Goal: Information Seeking & Learning: Check status

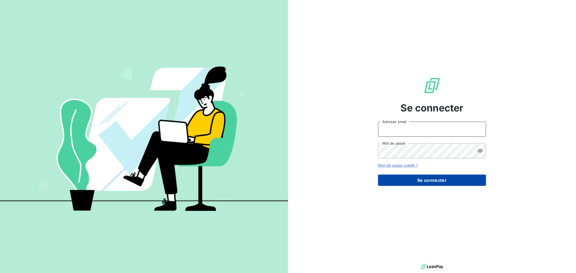
type input "[EMAIL_ADDRESS][DOMAIN_NAME]"
click at [401, 180] on button "Se connecter" at bounding box center [432, 180] width 108 height 11
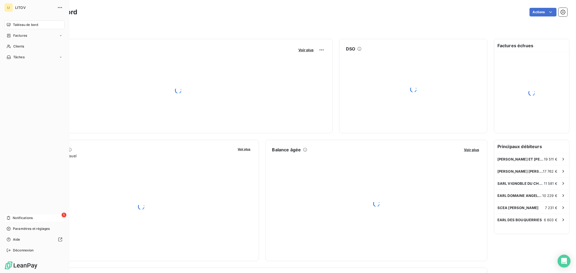
click at [22, 218] on span "Notifications" at bounding box center [23, 218] width 20 height 5
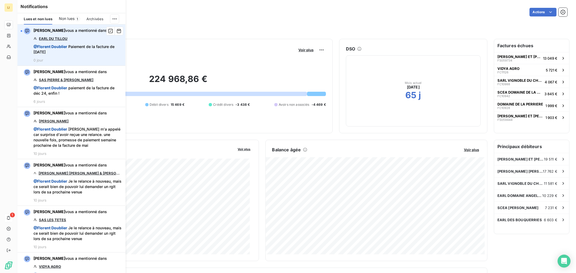
click at [58, 41] on link "EARL DU TILLOU" at bounding box center [53, 38] width 29 height 4
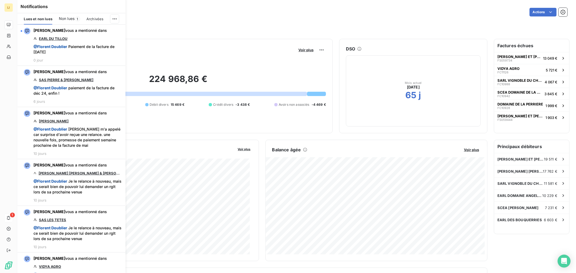
click at [198, 127] on div "Encours client Voir plus 224 968,86 € 0 Échu 57 305 € Non-échu 160 102 € Débit …" at bounding box center [178, 86] width 309 height 95
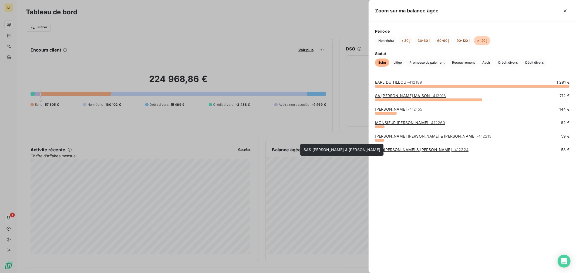
click at [404, 150] on link "SAS [PERSON_NAME] & [PERSON_NAME] - 412224" at bounding box center [421, 149] width 93 height 5
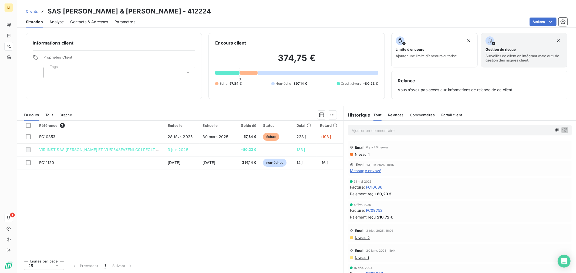
drag, startPoint x: 342, startPoint y: 187, endPoint x: 346, endPoint y: 186, distance: 4.6
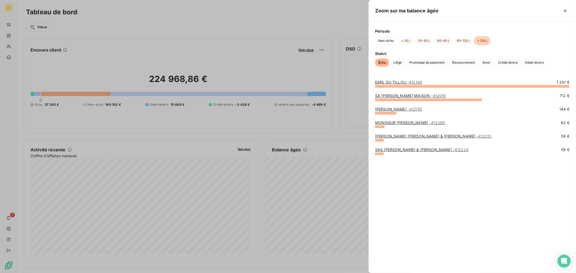
click at [387, 136] on link "[PERSON_NAME] [PERSON_NAME] & [PERSON_NAME] - 412213" at bounding box center [433, 136] width 117 height 5
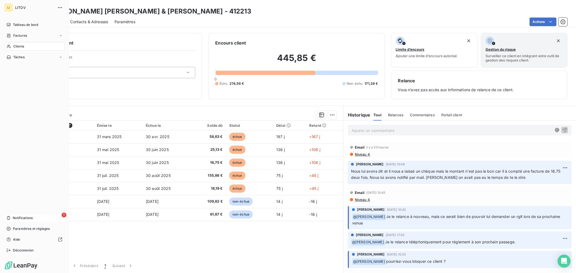
click at [18, 219] on span "Notifications" at bounding box center [23, 218] width 20 height 5
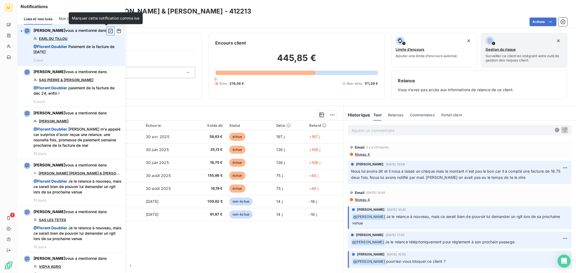
click at [108, 32] on icon "button" at bounding box center [110, 30] width 5 height 5
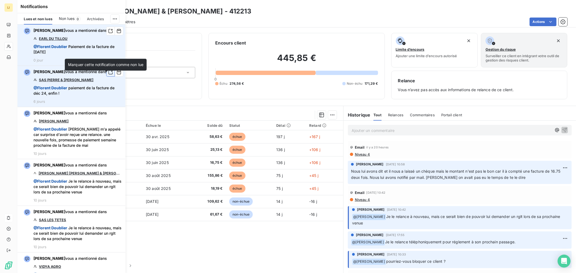
click at [109, 75] on icon "button" at bounding box center [111, 72] width 4 height 4
click at [108, 31] on icon "button" at bounding box center [110, 30] width 5 height 5
click at [109, 31] on icon "button" at bounding box center [111, 31] width 4 height 4
click at [108, 75] on icon "button" at bounding box center [110, 72] width 5 height 5
click at [189, 257] on div "Référence 7 Émise le Échue le Solde dû Statut Délai Retard FC10468 [DATE] [DATE…" at bounding box center [180, 189] width 326 height 136
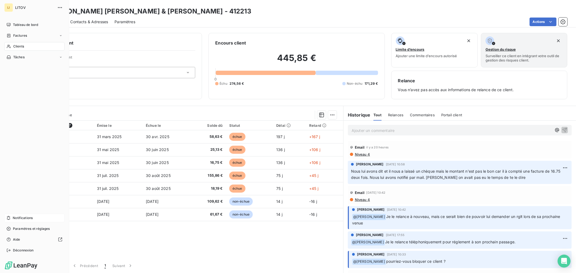
click at [16, 24] on span "Tableau de bord" at bounding box center [25, 24] width 25 height 5
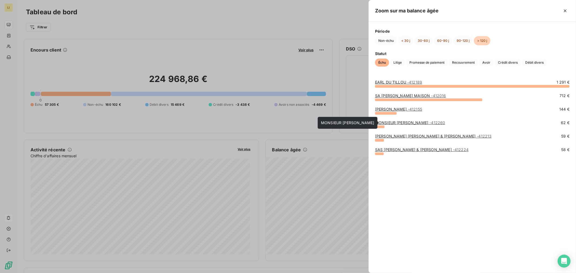
click at [395, 123] on link "MONSIEUR [PERSON_NAME] - 412260" at bounding box center [410, 122] width 70 height 5
click at [396, 109] on link "[PERSON_NAME] - 412155" at bounding box center [398, 109] width 47 height 5
click at [390, 95] on link "SA COULY DUTHEIL MAISON - 412016" at bounding box center [410, 95] width 71 height 5
click at [379, 82] on link "EARL DU TILLOU - 412189" at bounding box center [398, 82] width 47 height 5
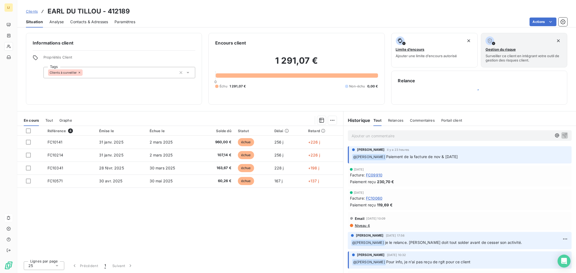
drag, startPoint x: 365, startPoint y: 206, endPoint x: 368, endPoint y: 206, distance: 3.8
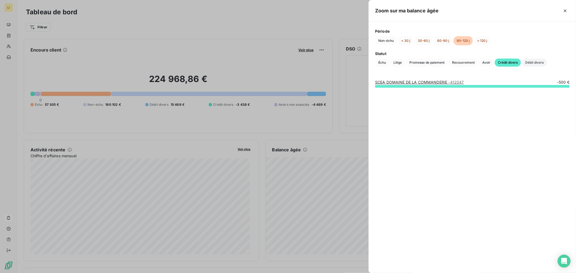
click at [527, 64] on span "Débit divers" at bounding box center [534, 63] width 25 height 8
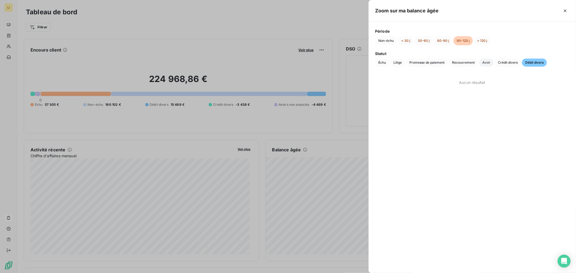
click at [486, 60] on span "Avoir" at bounding box center [486, 63] width 15 height 8
click at [379, 62] on span "Échu" at bounding box center [382, 63] width 14 height 8
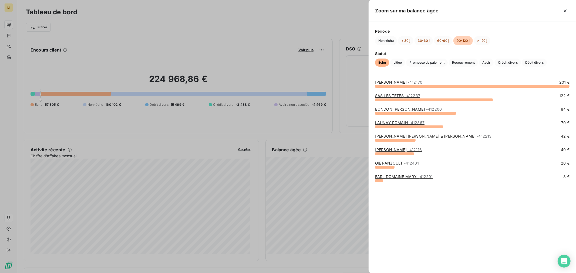
click at [401, 176] on link "EARL DOMAINE MARY - 412201" at bounding box center [404, 176] width 58 height 5
